Goal: Information Seeking & Learning: Find specific fact

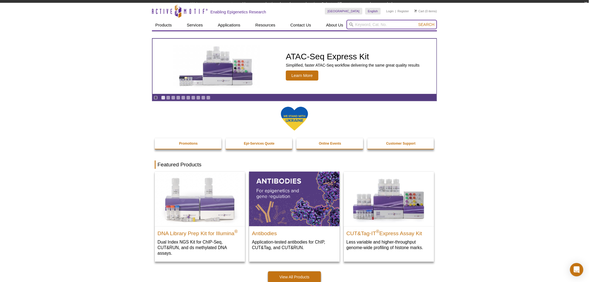
click at [385, 23] on input "search" at bounding box center [392, 24] width 90 height 9
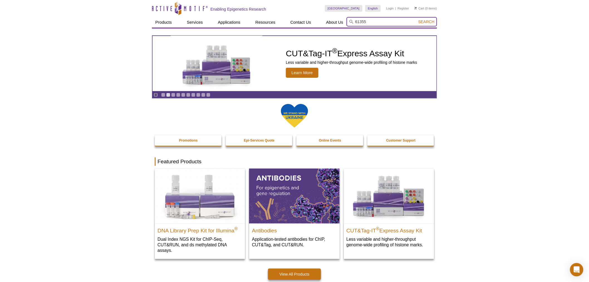
type input "61355"
click at [417, 19] on button "Search" at bounding box center [426, 21] width 19 height 5
